Goal: Information Seeking & Learning: Learn about a topic

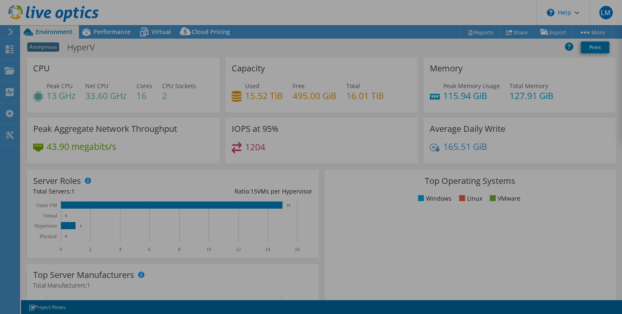
select select "USD"
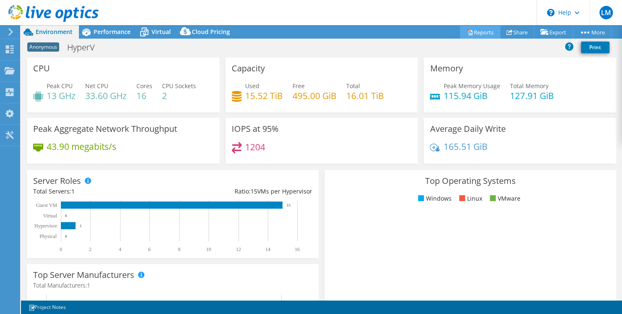
click at [471, 28] on link "Reports" at bounding box center [480, 32] width 40 height 13
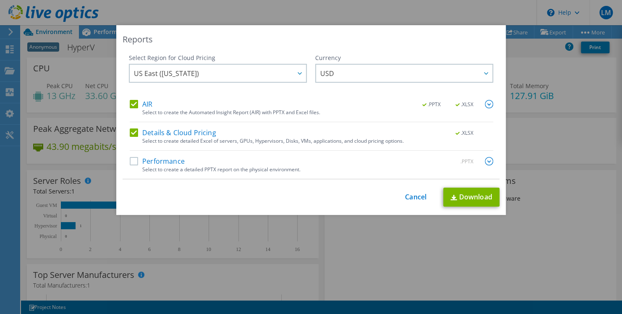
click at [132, 163] on label "Performance" at bounding box center [157, 161] width 55 height 8
click at [0, 0] on input "Performance" at bounding box center [0, 0] width 0 height 0
click at [485, 160] on img at bounding box center [489, 161] width 8 height 8
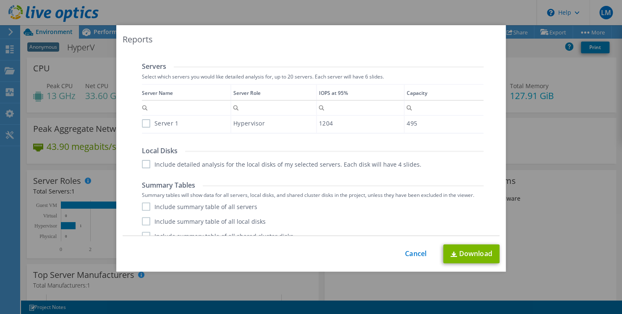
scroll to position [262, 0]
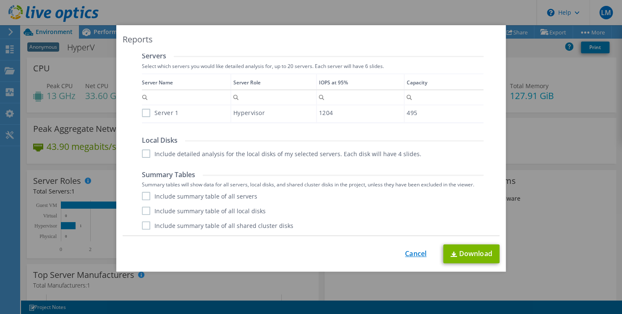
click at [414, 255] on link "Cancel" at bounding box center [415, 254] width 21 height 8
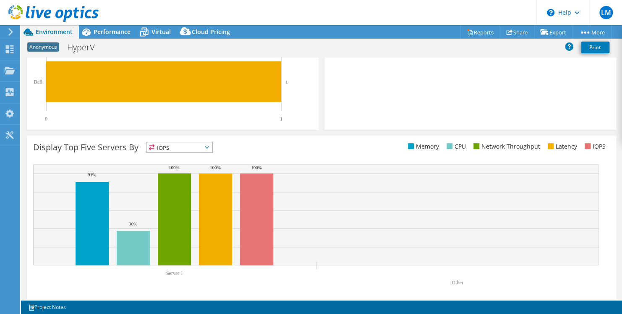
scroll to position [246, 0]
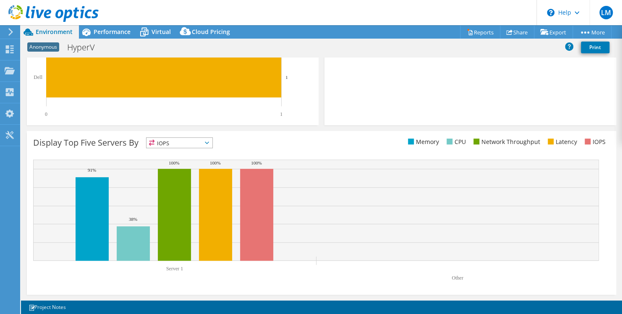
click at [202, 141] on span "IOPS" at bounding box center [180, 143] width 66 height 10
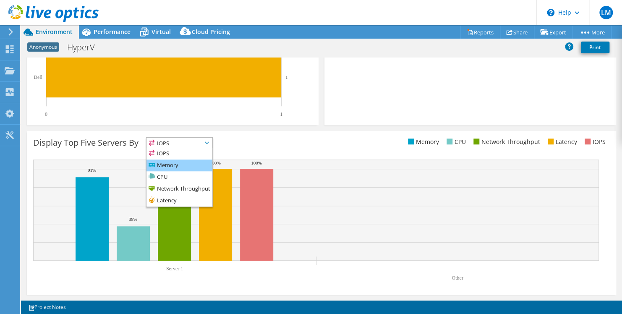
click at [194, 162] on li "Memory" at bounding box center [180, 166] width 66 height 12
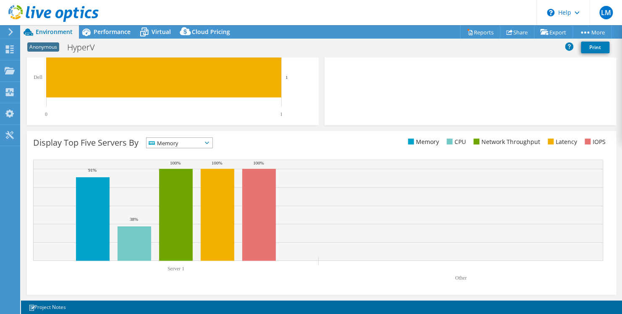
click at [196, 146] on span "Memory" at bounding box center [174, 143] width 55 height 10
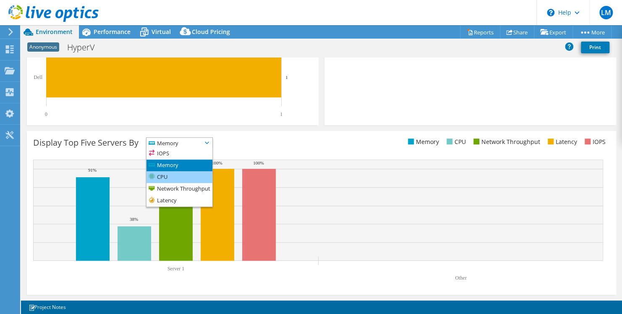
click at [191, 176] on li "CPU" at bounding box center [180, 177] width 66 height 12
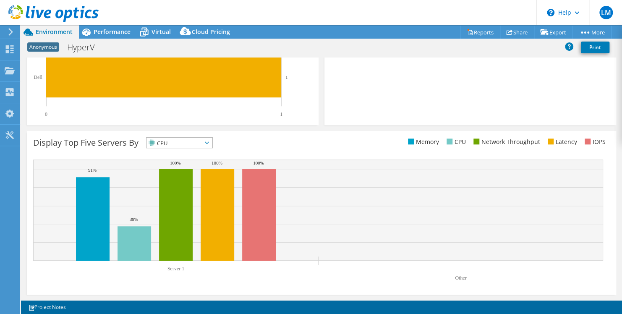
click at [202, 143] on span "CPU" at bounding box center [174, 143] width 55 height 10
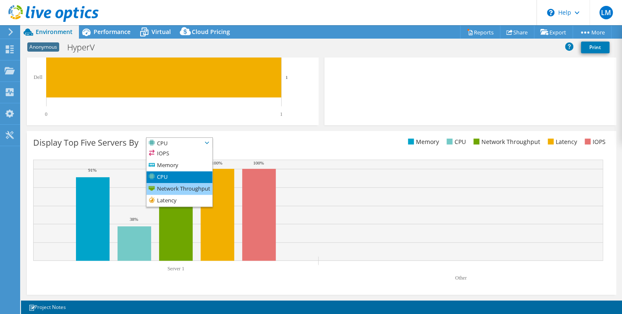
click at [189, 184] on li "Network Throughput" at bounding box center [180, 189] width 66 height 12
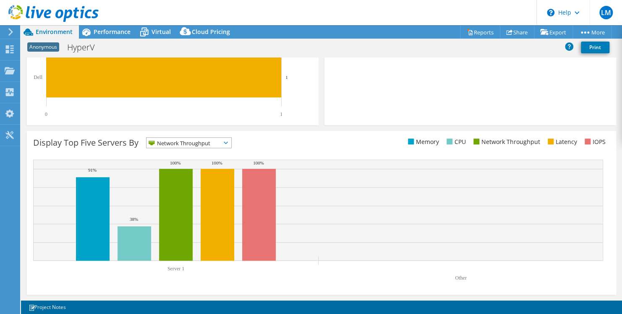
click at [228, 141] on icon at bounding box center [226, 142] width 4 height 3
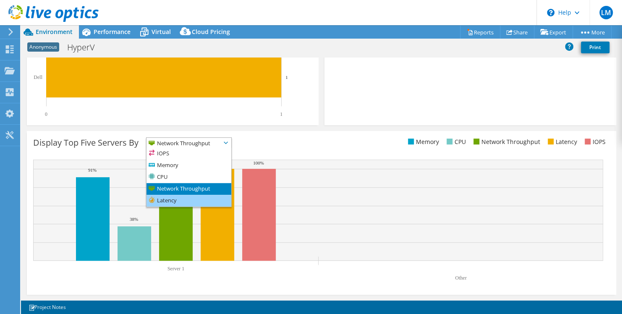
click at [197, 198] on li "Latency" at bounding box center [189, 201] width 85 height 12
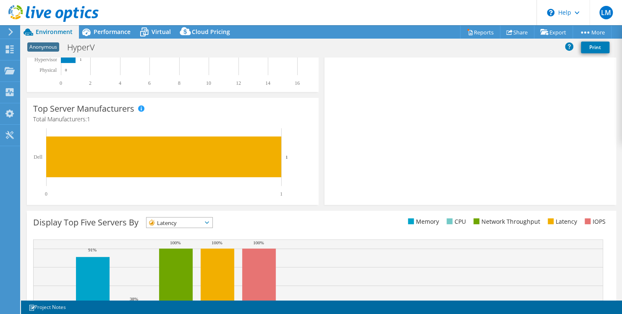
scroll to position [162, 0]
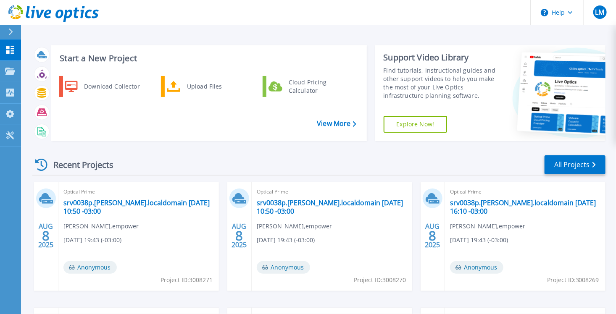
click at [222, 173] on div "Recent Projects All Projects" at bounding box center [318, 165] width 573 height 21
